Goal: Navigation & Orientation: Find specific page/section

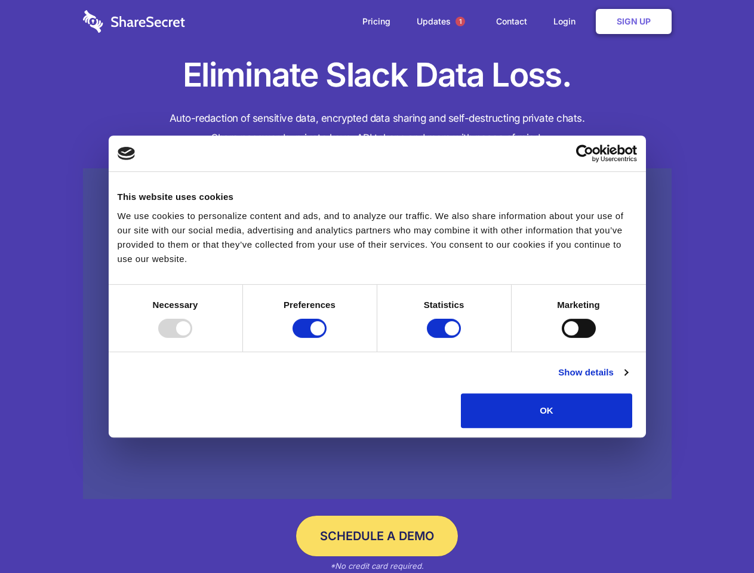
click at [192, 338] on div at bounding box center [175, 328] width 34 height 19
click at [326, 338] on input "Preferences" at bounding box center [309, 328] width 34 height 19
checkbox input "false"
click at [445, 338] on input "Statistics" at bounding box center [444, 328] width 34 height 19
checkbox input "false"
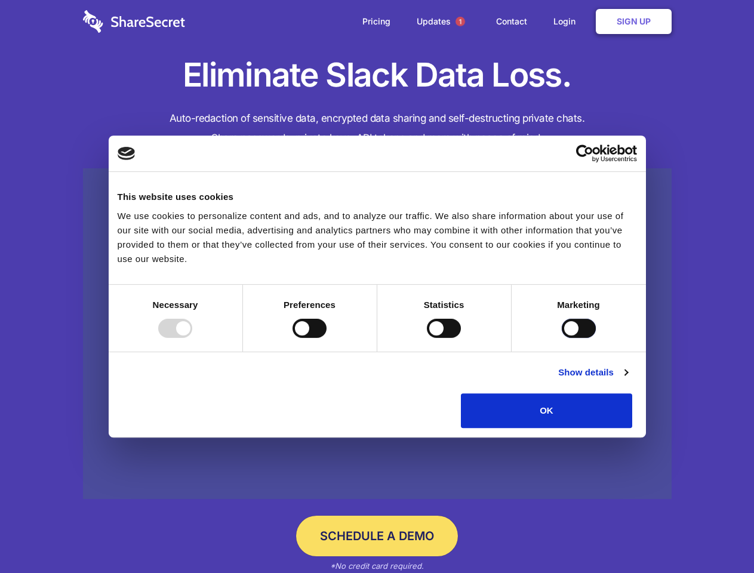
click at [561, 338] on input "Marketing" at bounding box center [578, 328] width 34 height 19
checkbox input "true"
click at [627, 379] on link "Show details" at bounding box center [592, 372] width 69 height 14
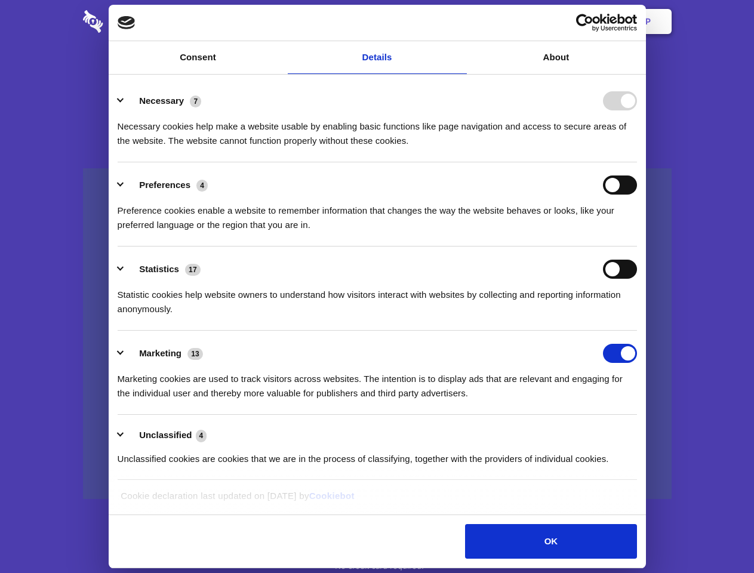
click at [637, 148] on div "Necessary cookies help make a website usable by enabling basic functions like p…" at bounding box center [377, 129] width 519 height 38
click at [459, 21] on span "1" at bounding box center [460, 22] width 10 height 10
